Goal: Transaction & Acquisition: Purchase product/service

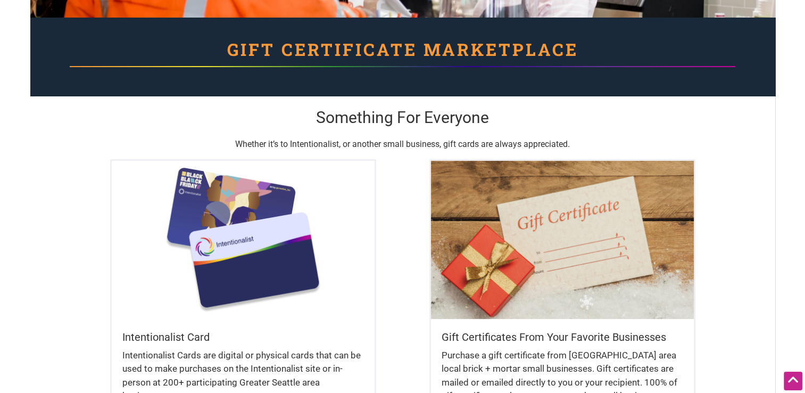
scroll to position [266, 0]
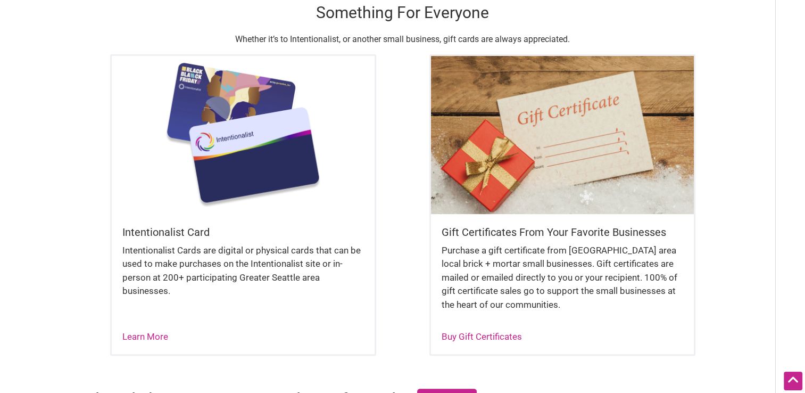
click at [159, 292] on div "Intentionalist Cards are digital or physical cards that can be used to make pur…" at bounding box center [243, 276] width 242 height 65
click at [138, 335] on link "Learn More" at bounding box center [145, 336] width 46 height 11
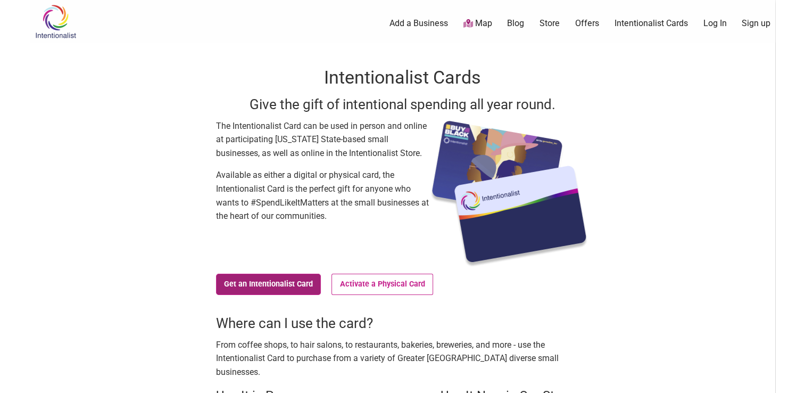
click at [276, 279] on link "Get an Intentionalist Card" at bounding box center [268, 283] width 105 height 21
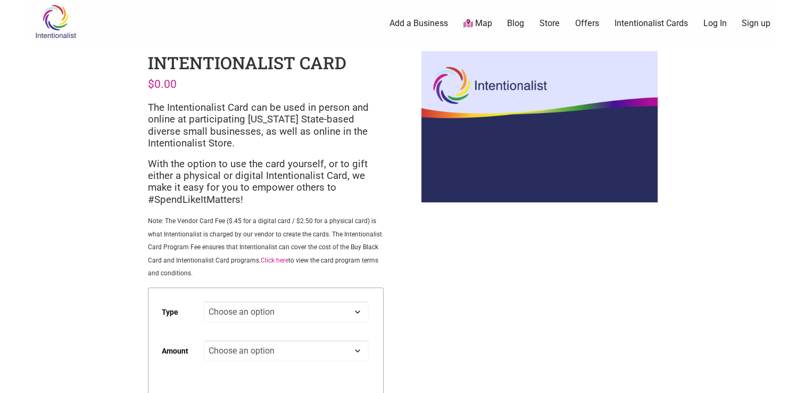
click at [354, 315] on select "Choose an option Digital Physical" at bounding box center [286, 311] width 164 height 21
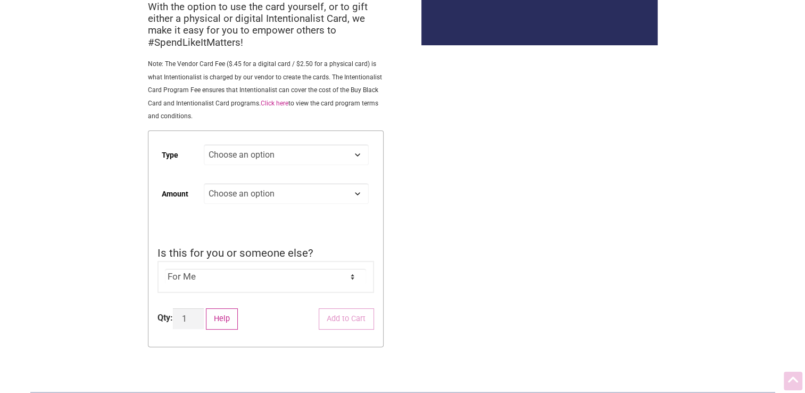
scroll to position [160, 0]
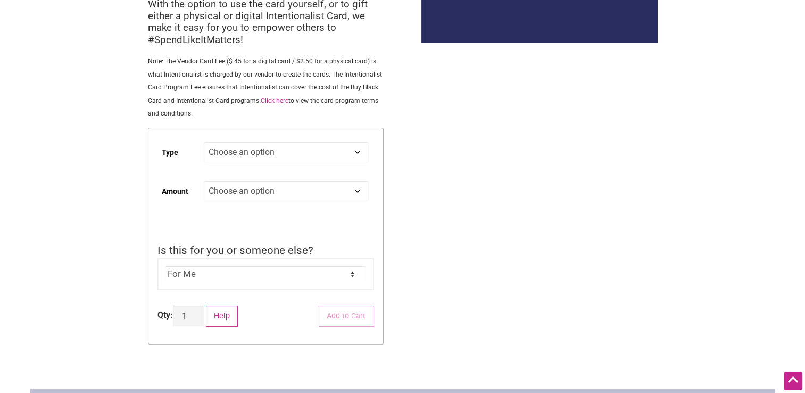
click at [355, 149] on select "Choose an option Digital Physical" at bounding box center [286, 152] width 164 height 21
click at [204, 143] on select "Choose an option Digital Physical" at bounding box center [286, 152] width 164 height 21
select select "Digital"
click at [241, 199] on select "Choose an option Custom 25 50 100 150 200 250 500" at bounding box center [286, 190] width 164 height 21
select select "25"
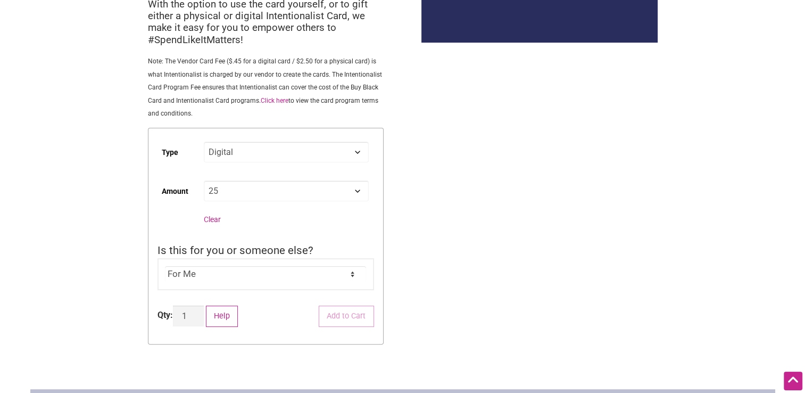
click at [204, 181] on select "Choose an option Custom 25 50 100 150 200 250 500" at bounding box center [286, 190] width 164 height 21
select select "Digital"
select select "25"
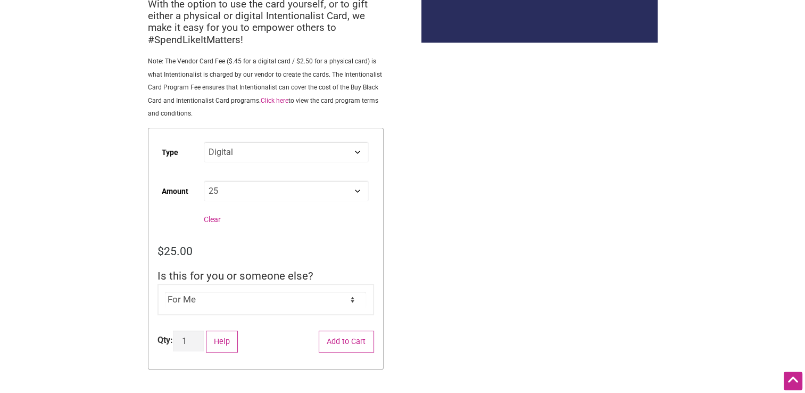
click at [244, 250] on div "$ 25.00" at bounding box center [265, 251] width 217 height 17
click at [342, 295] on select "For Me For Someone Else" at bounding box center [265, 300] width 201 height 16
select select "For Someone Else"
click at [165, 292] on select "For Me For Someone Else" at bounding box center [265, 300] width 201 height 16
click at [489, 278] on div "Intentionalist Spend like it matters 0 Add a Business Map Blog Store Offers Int…" at bounding box center [402, 380] width 745 height 1080
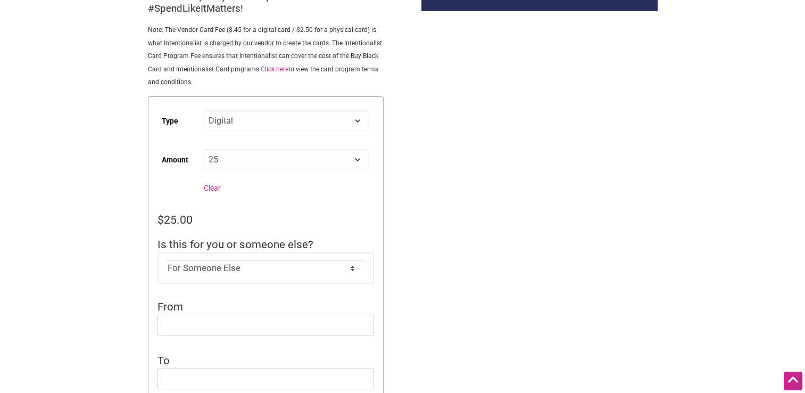
scroll to position [266, 0]
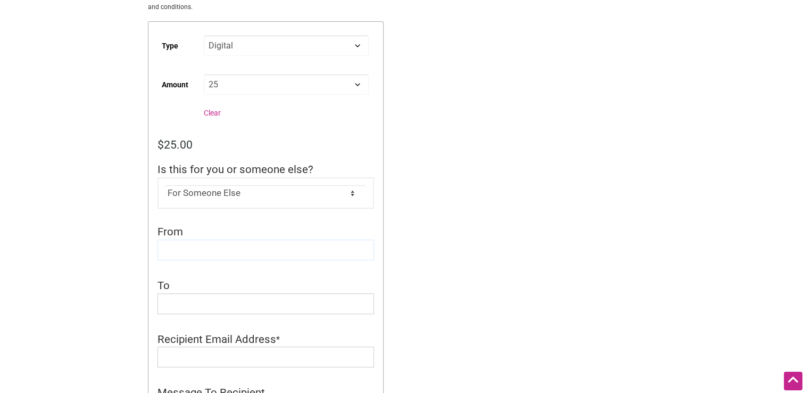
click at [248, 240] on input "From" at bounding box center [265, 249] width 217 height 21
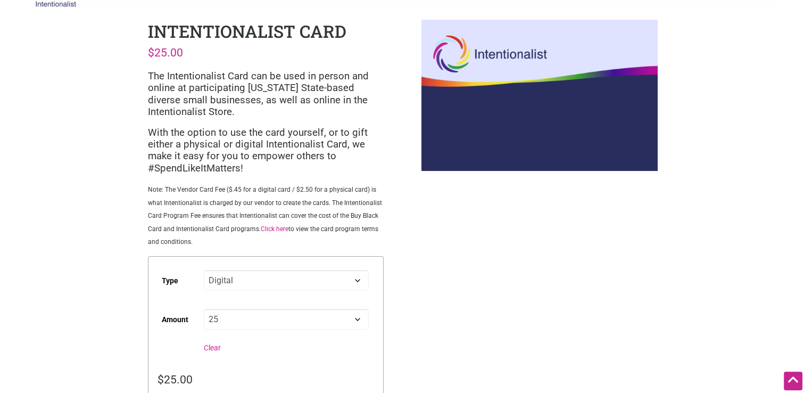
scroll to position [0, 0]
